Goal: Navigation & Orientation: Find specific page/section

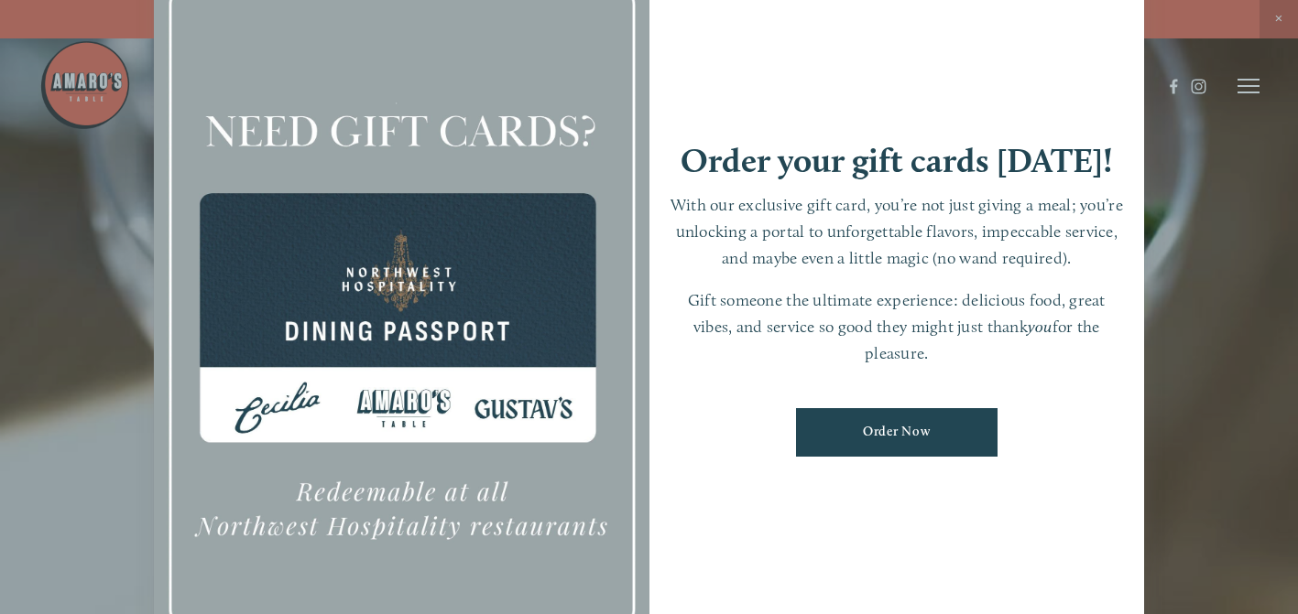
click at [1249, 88] on div at bounding box center [649, 307] width 1298 height 614
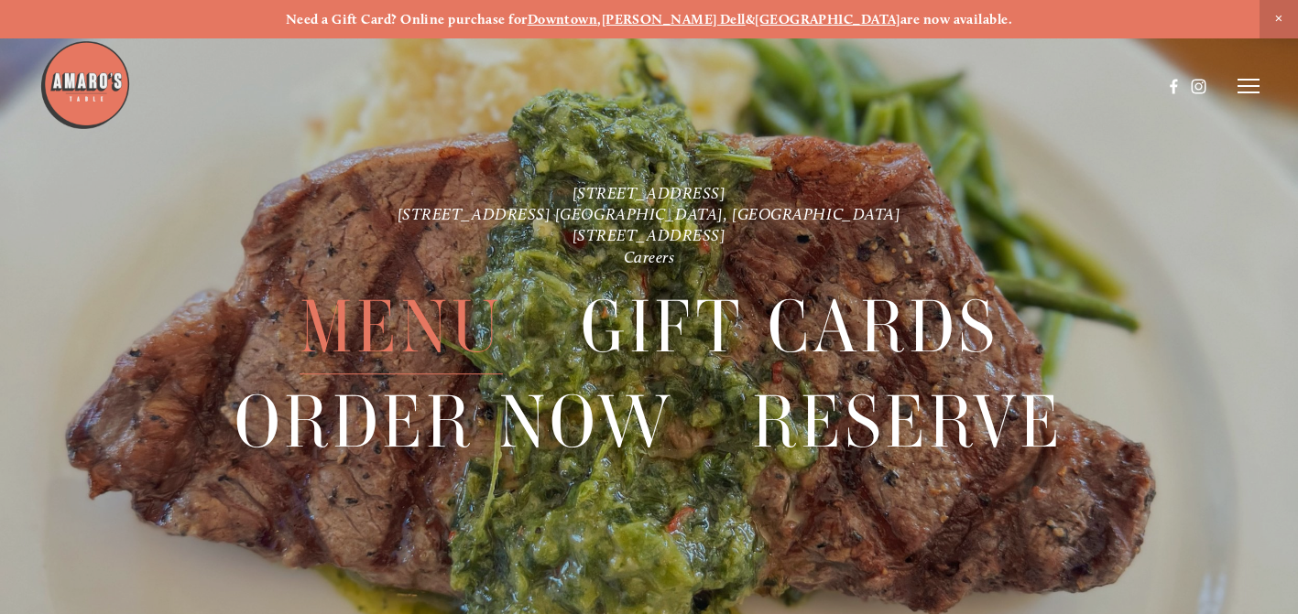
click at [429, 331] on span "Menu" at bounding box center [400, 328] width 203 height 94
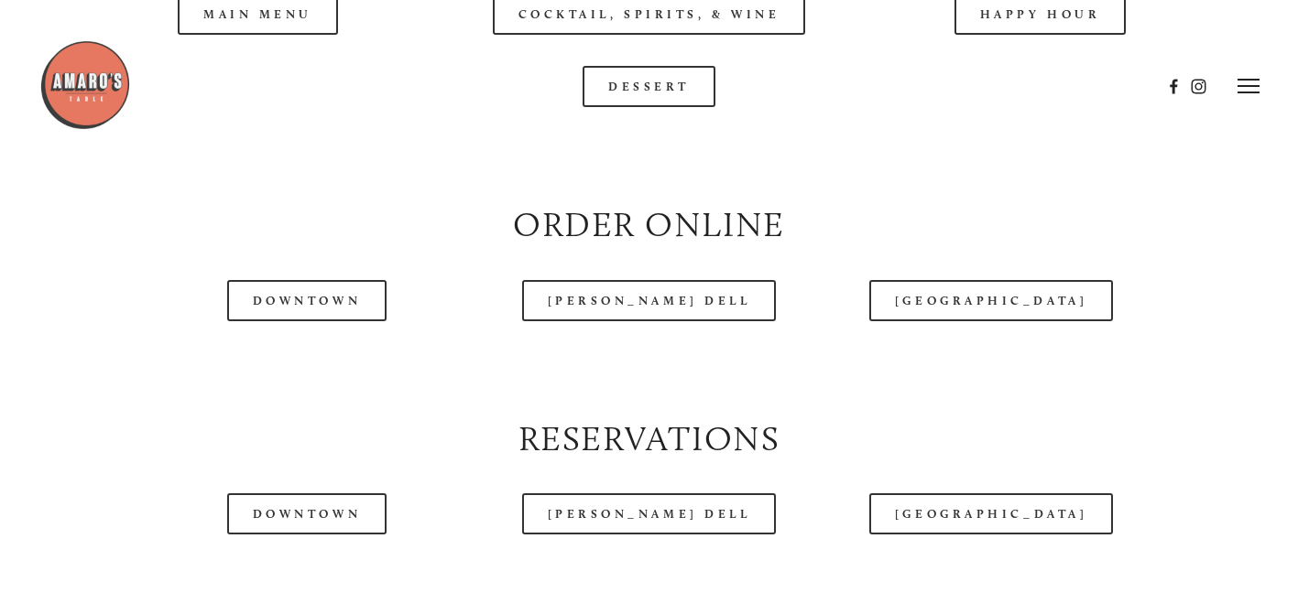
scroll to position [1928, 0]
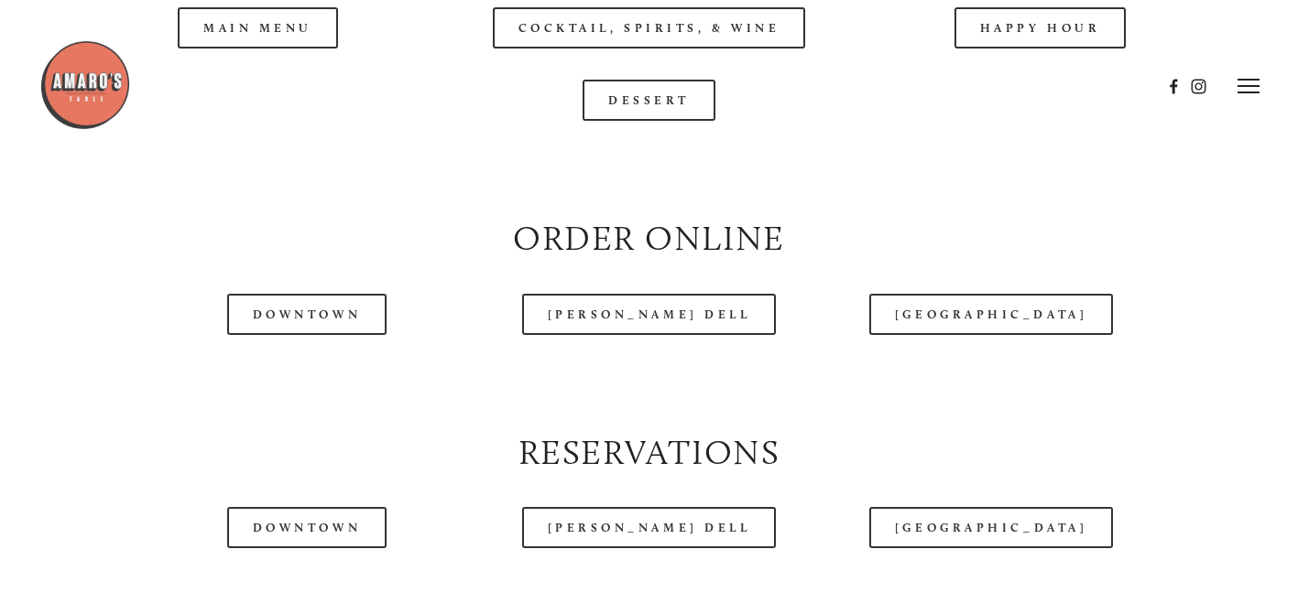
click at [302, 72] on div at bounding box center [600, 86] width 1123 height 94
click at [270, 75] on div at bounding box center [600, 86] width 1123 height 94
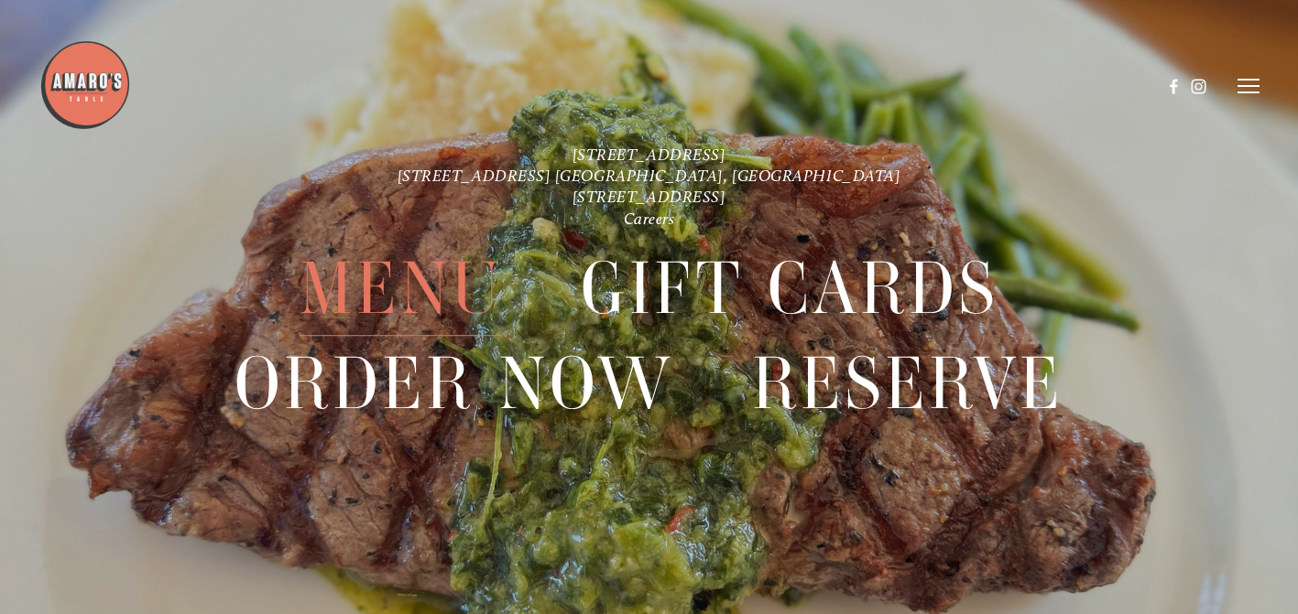
scroll to position [4019, 0]
click at [382, 301] on span "Menu" at bounding box center [400, 290] width 203 height 94
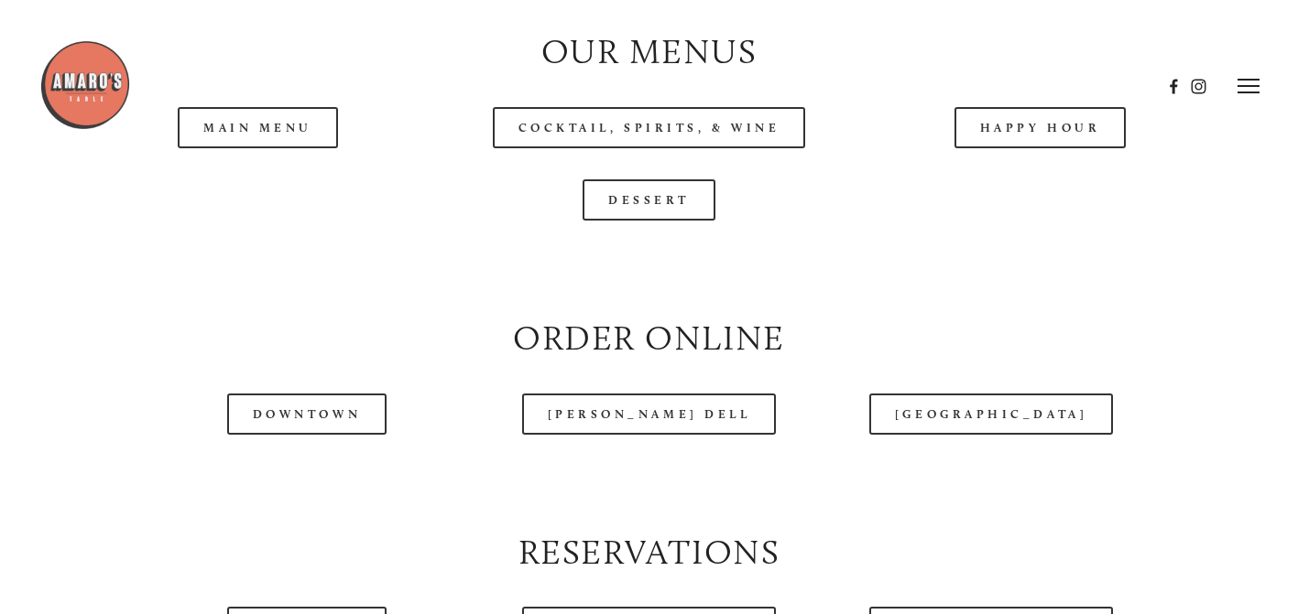
scroll to position [1821, 0]
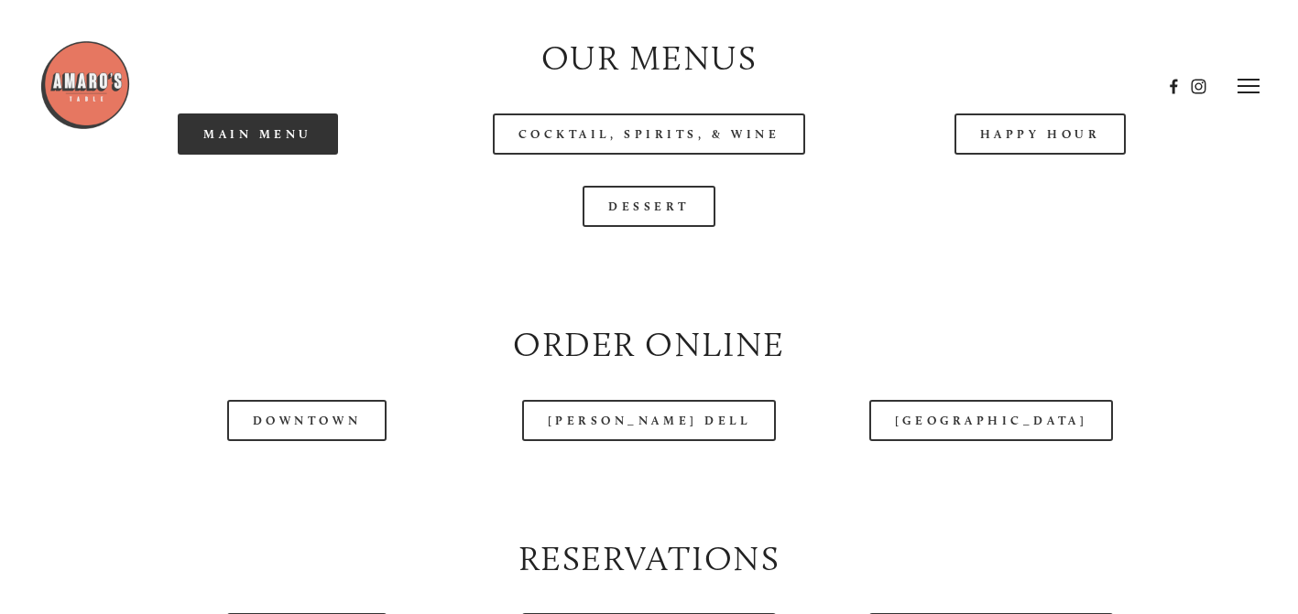
click at [289, 155] on link "Main Menu" at bounding box center [258, 134] width 160 height 41
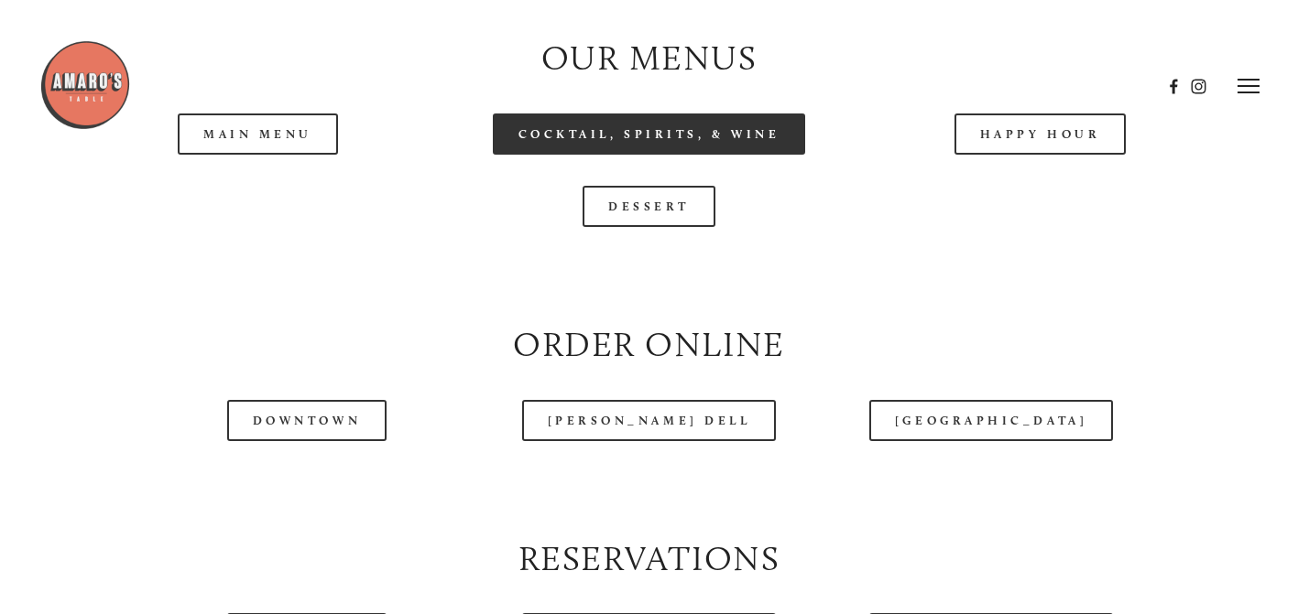
click at [658, 155] on link "Cocktail, Spirits, & Wine" at bounding box center [649, 134] width 313 height 41
